Goal: Transaction & Acquisition: Subscribe to service/newsletter

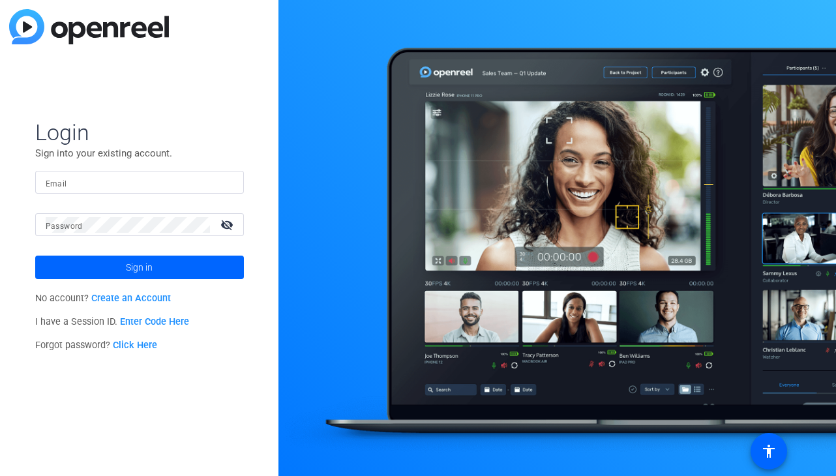
click at [128, 296] on link "Create an Account" at bounding box center [131, 298] width 80 height 11
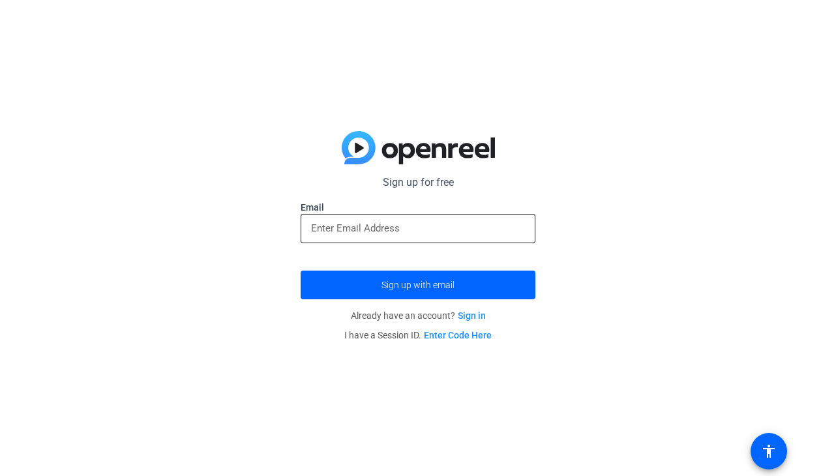
click at [468, 222] on input "email" at bounding box center [418, 228] width 214 height 16
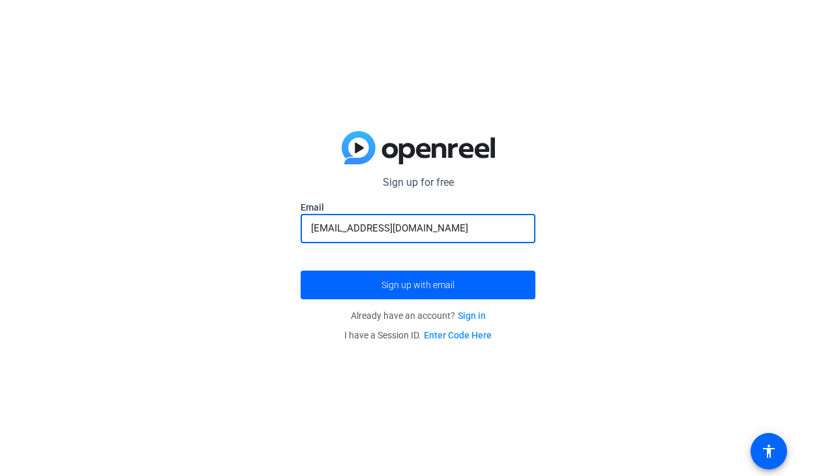
click at [300, 270] on button "Sign up with email" at bounding box center [417, 284] width 235 height 29
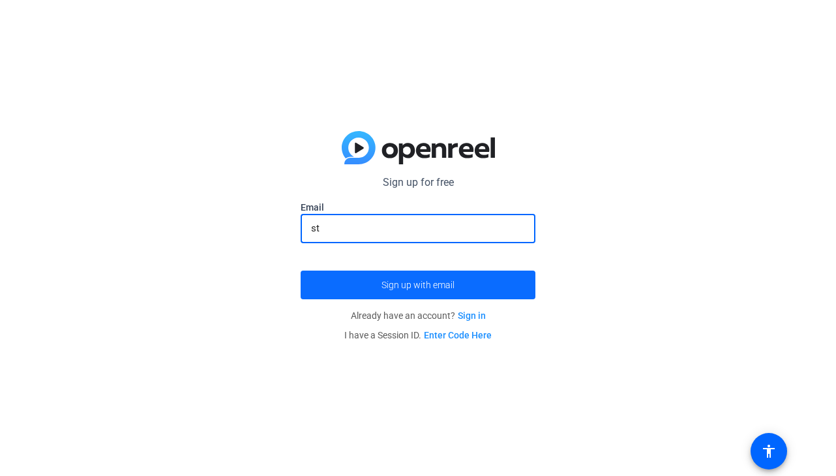
type input "s"
type input "[EMAIL_ADDRESS]"
click at [300, 270] on button "Sign up with email" at bounding box center [417, 284] width 235 height 29
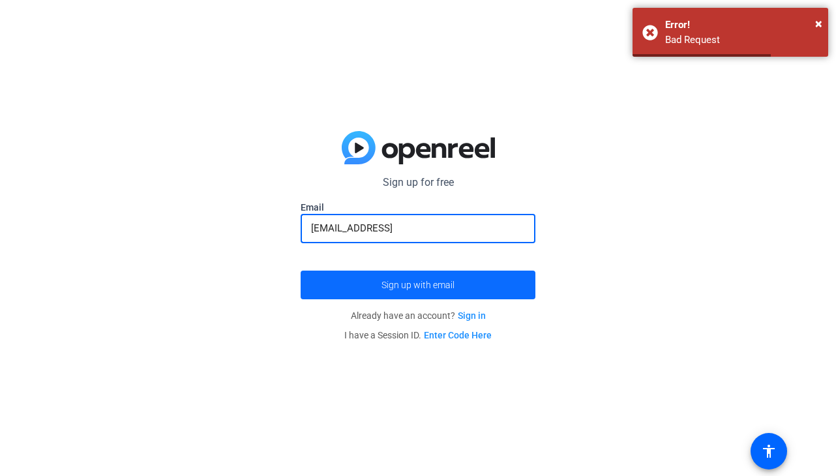
click at [422, 295] on span "submit" at bounding box center [417, 284] width 235 height 31
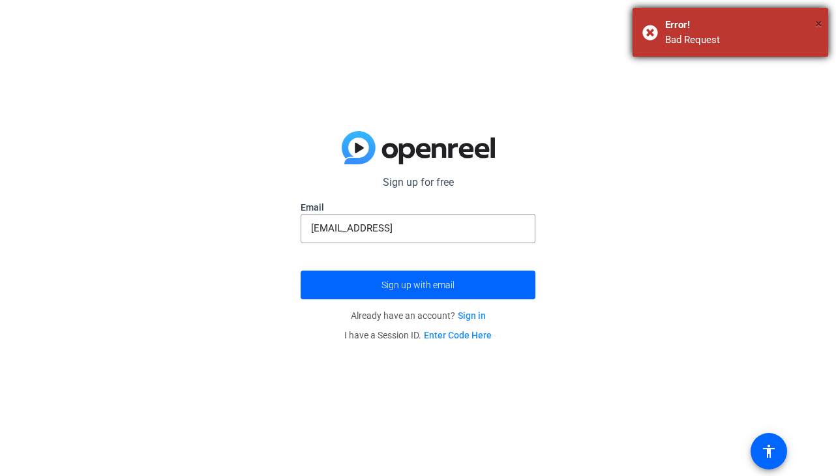
click at [819, 20] on span "×" at bounding box center [818, 24] width 7 height 16
